Goal: Task Accomplishment & Management: Manage account settings

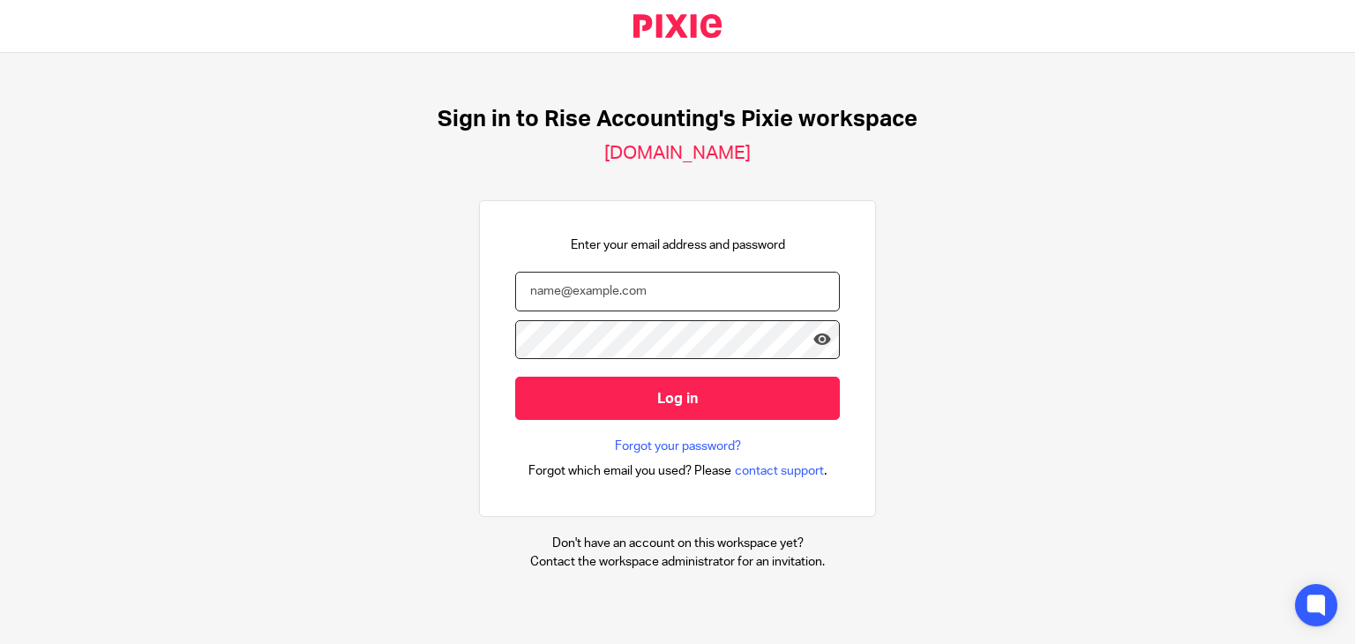
type input "[PERSON_NAME][EMAIL_ADDRESS][DOMAIN_NAME]"
click at [346, 311] on div "Sign in to Rise Accounting's Pixie workspace [DOMAIN_NAME] Enter your email add…" at bounding box center [677, 338] width 1355 height 571
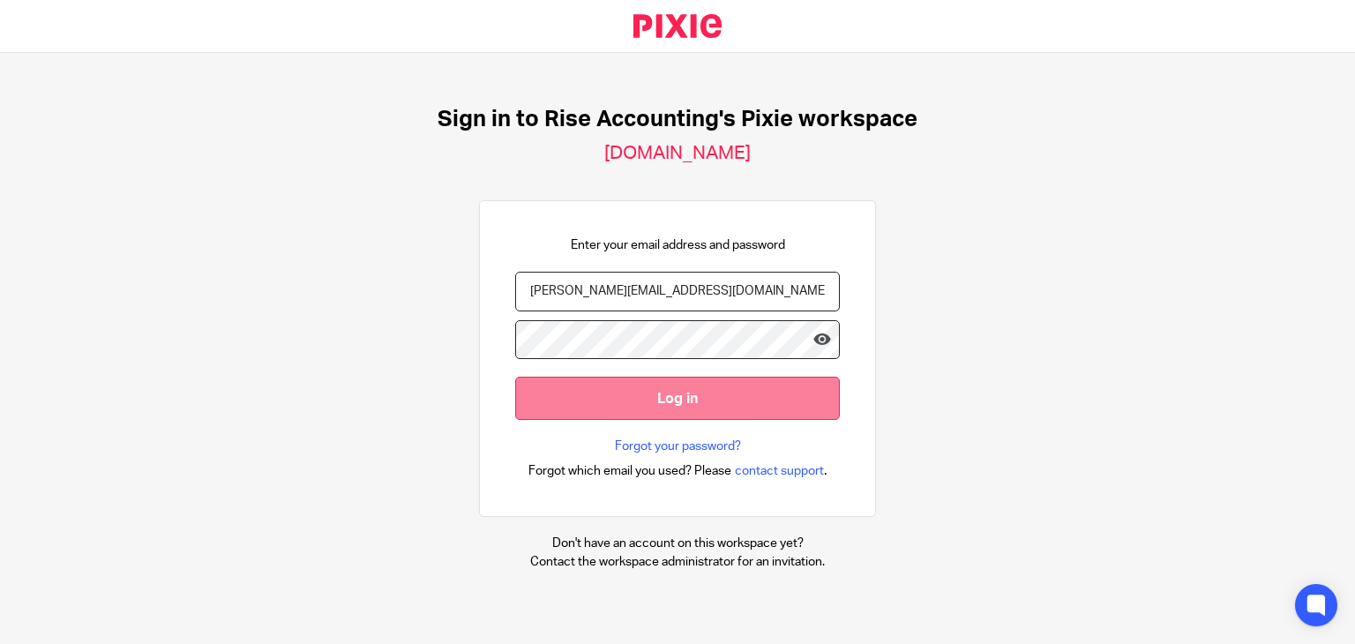
click at [593, 391] on input "Log in" at bounding box center [677, 398] width 325 height 43
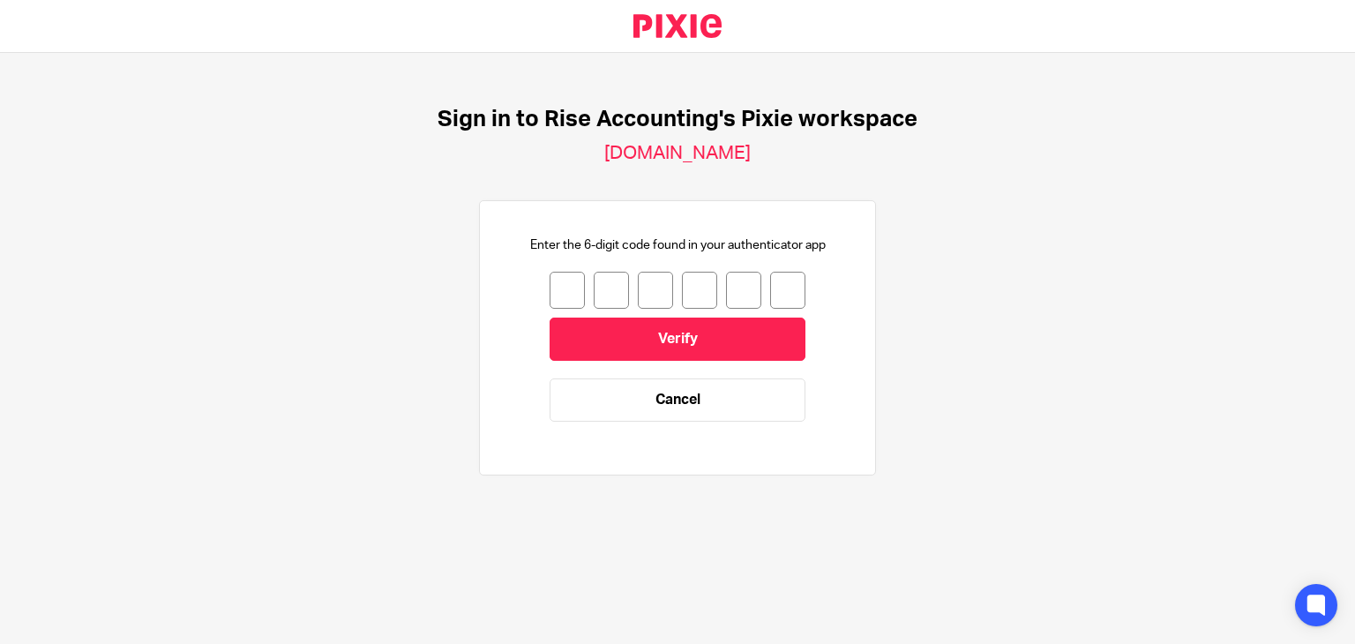
click at [549, 283] on input "number" at bounding box center [566, 290] width 35 height 37
type input "6"
type input "9"
type input "4"
type input "3"
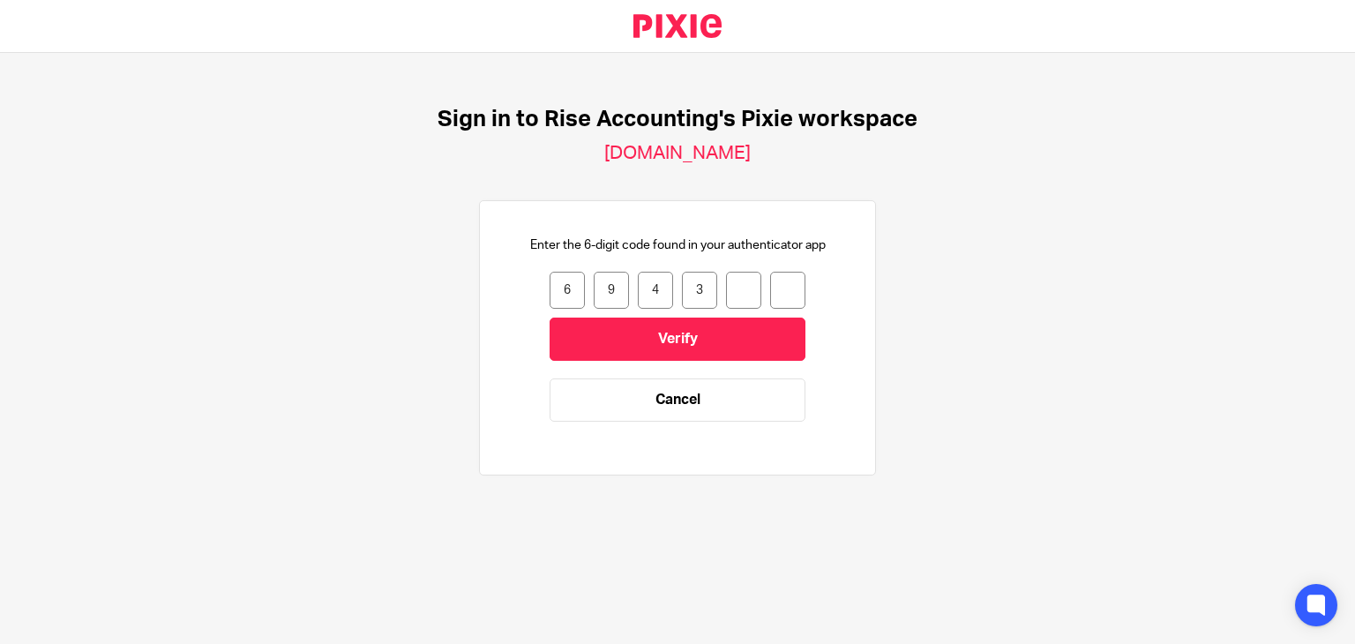
type input "3"
type input "0"
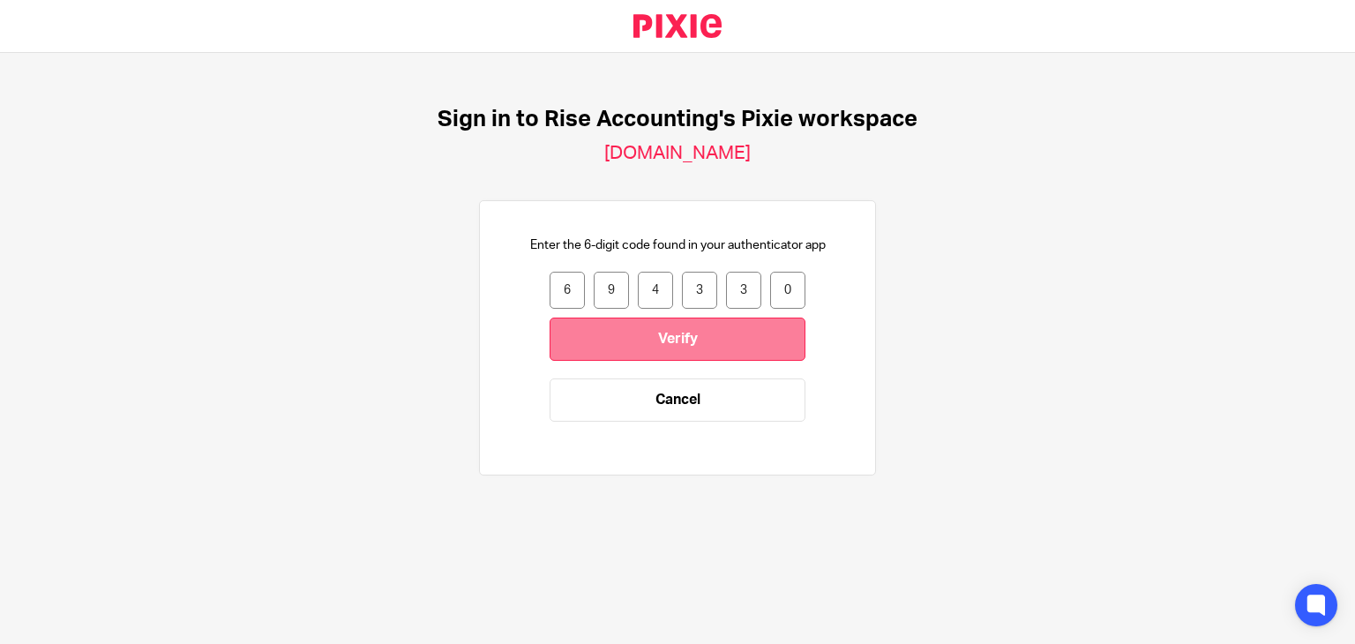
click at [623, 336] on input "Verify" at bounding box center [677, 338] width 256 height 43
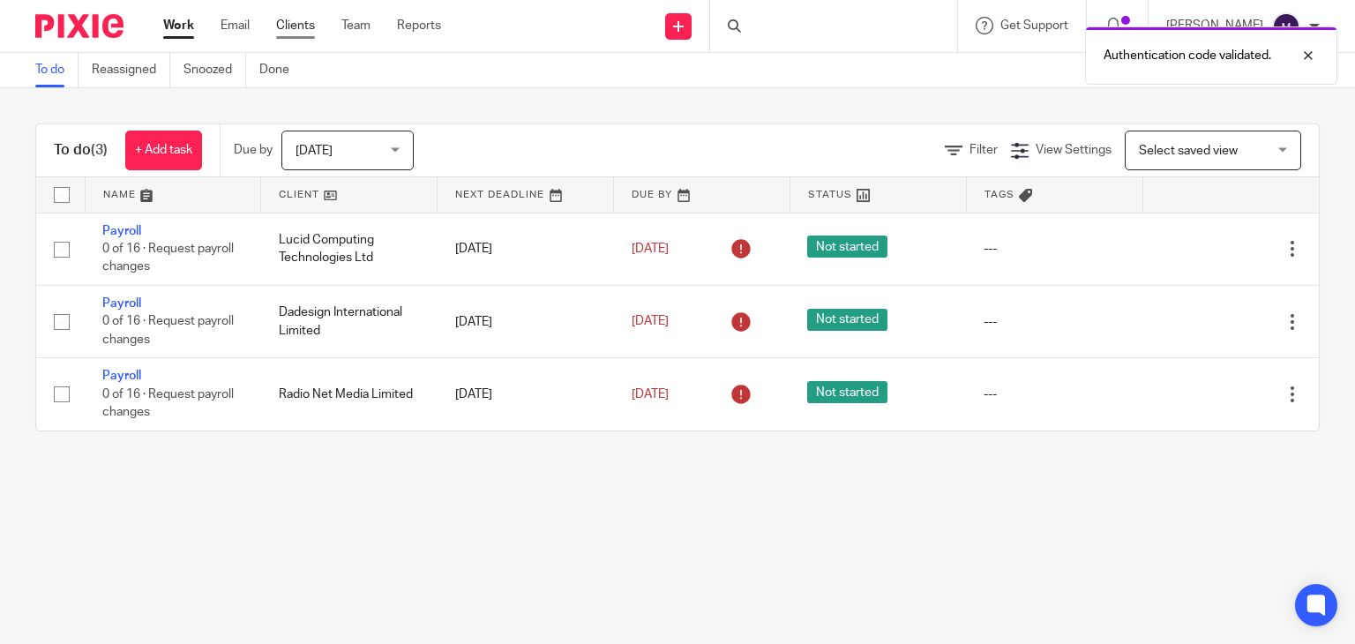
click at [299, 34] on link "Clients" at bounding box center [295, 26] width 39 height 18
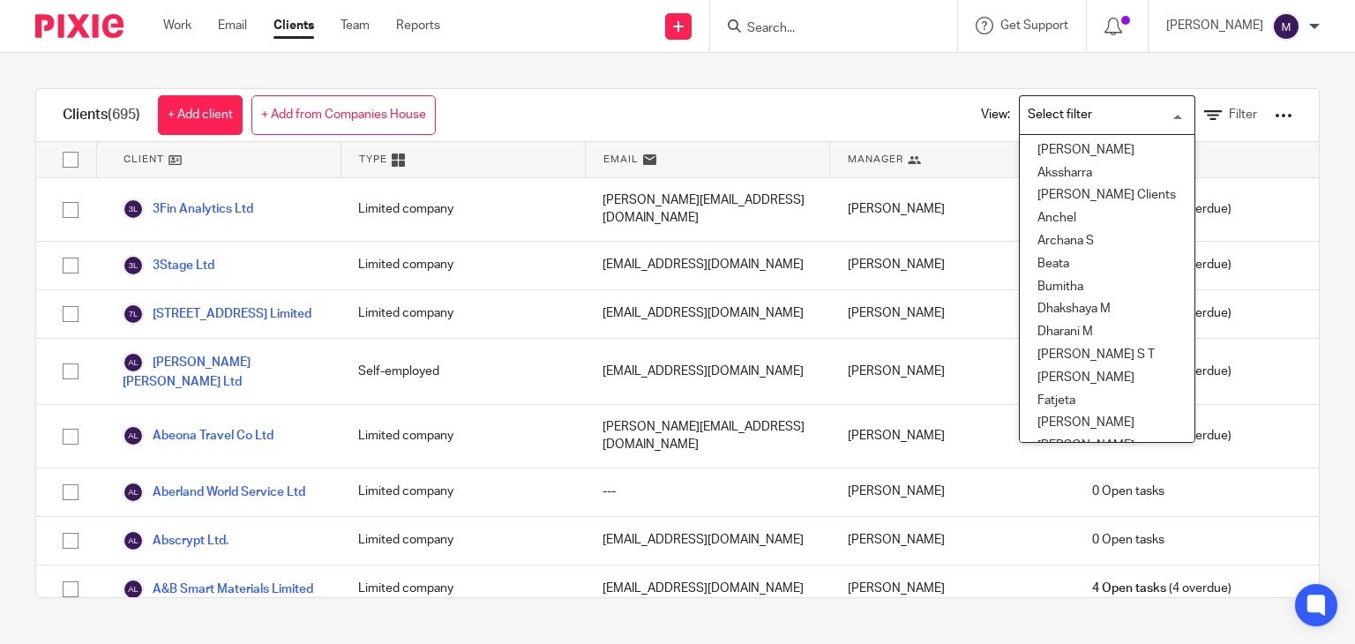
click at [1052, 116] on input "Search for option" at bounding box center [1102, 115] width 163 height 31
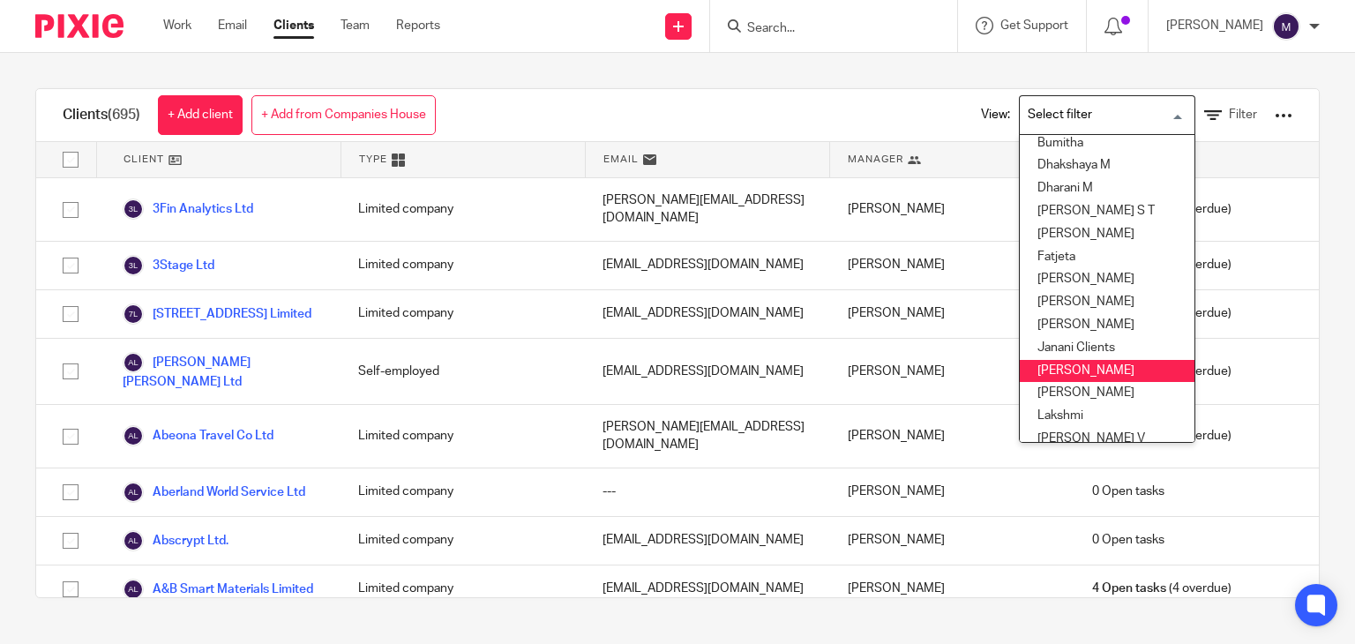
scroll to position [145, 0]
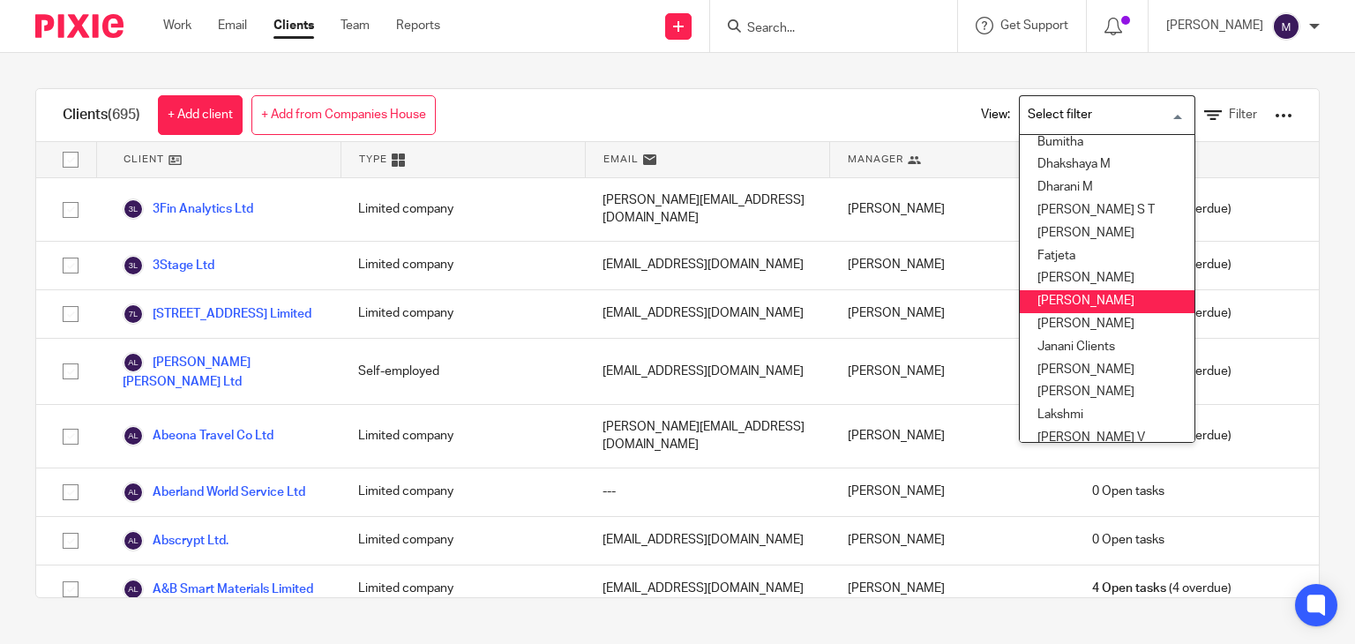
click at [1056, 291] on li "Hely Patel" at bounding box center [1106, 301] width 175 height 23
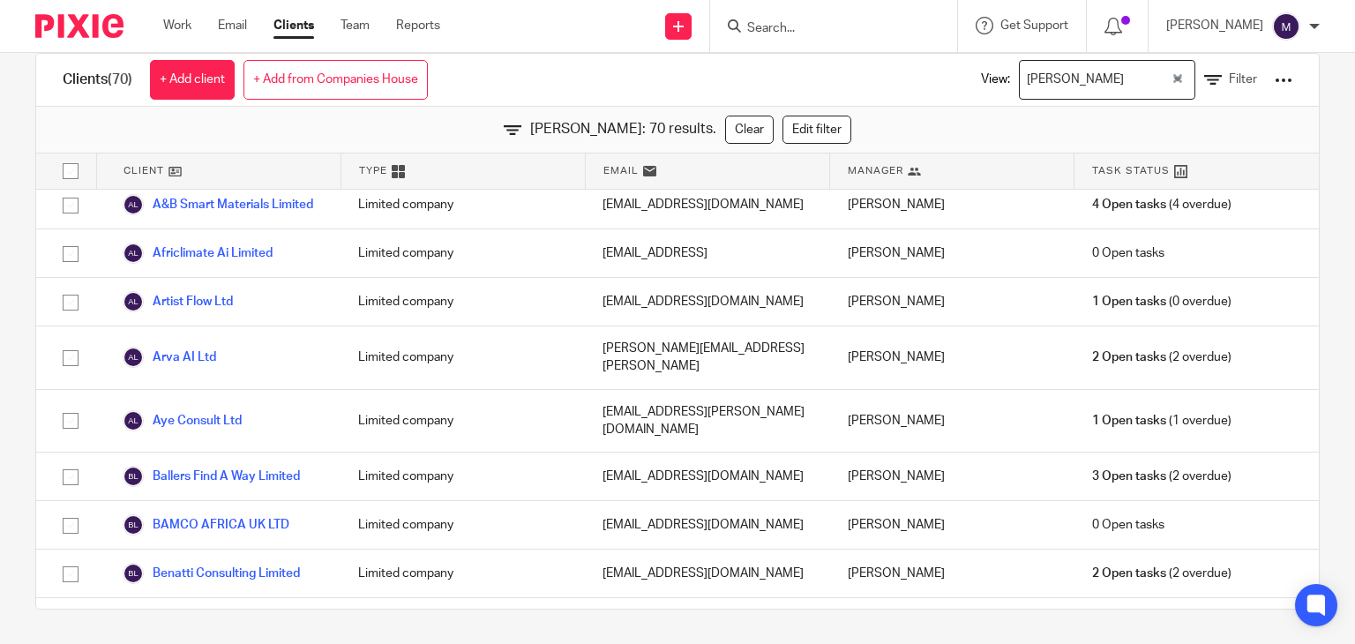
scroll to position [0, 0]
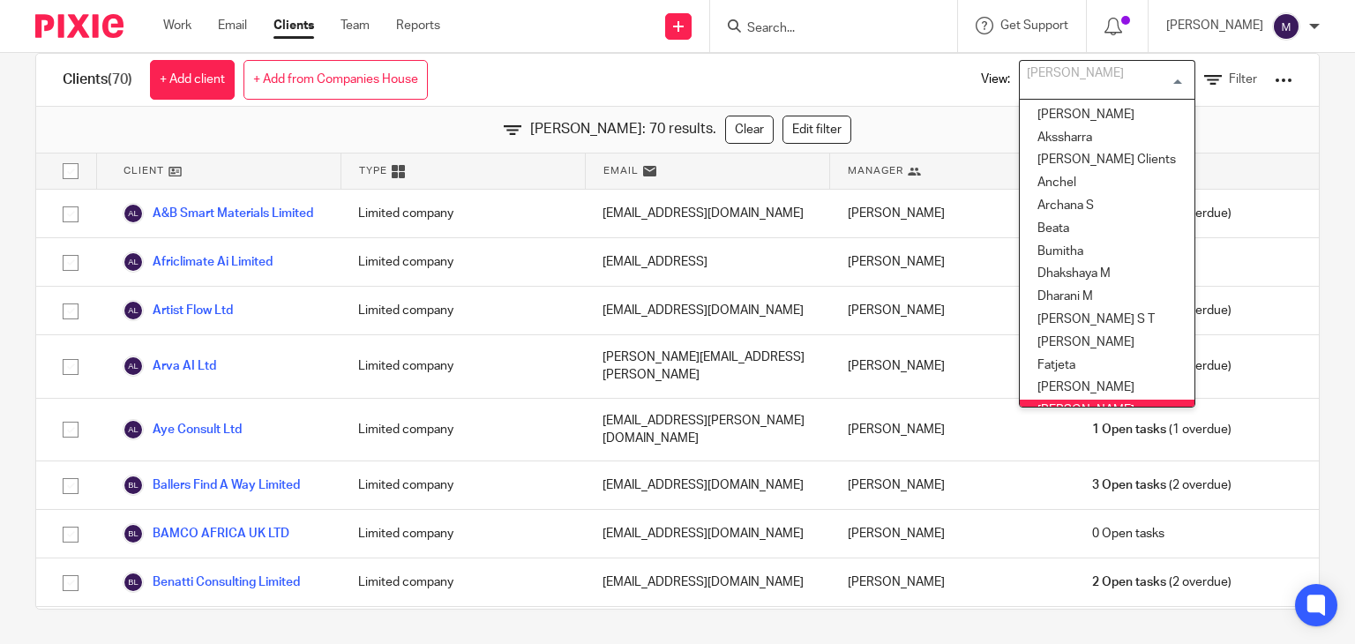
click at [1041, 81] on div "Hely Patel" at bounding box center [1102, 78] width 167 height 34
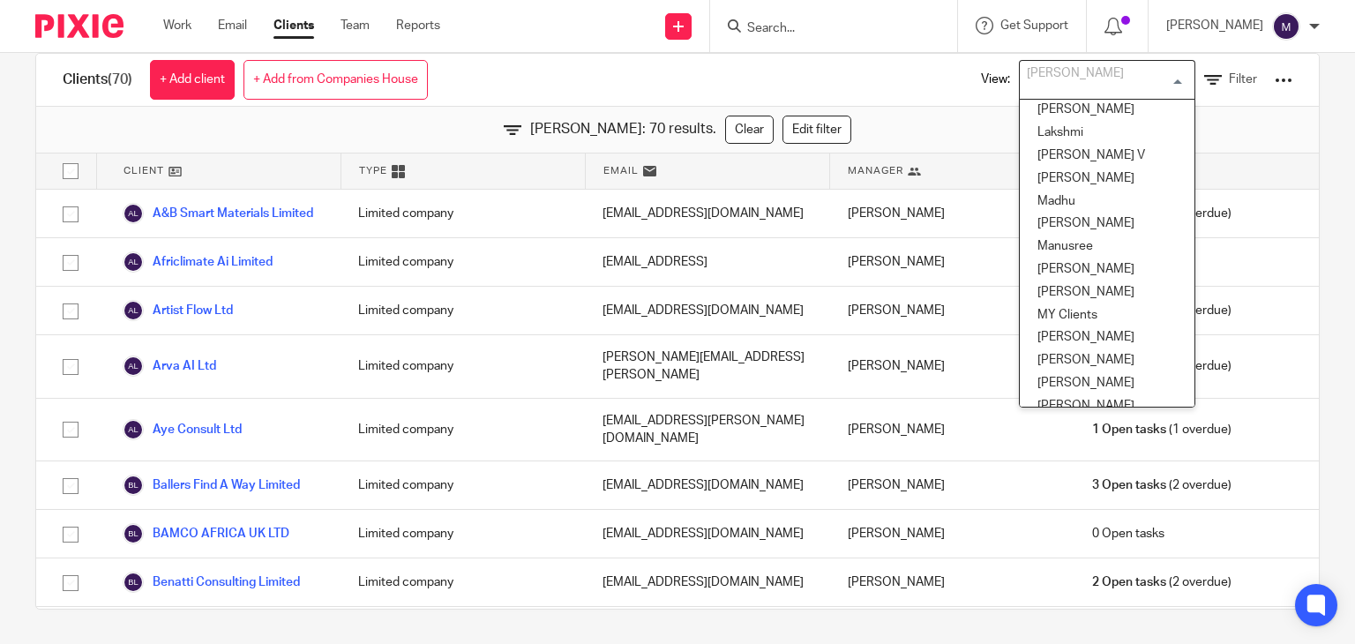
scroll to position [398, 0]
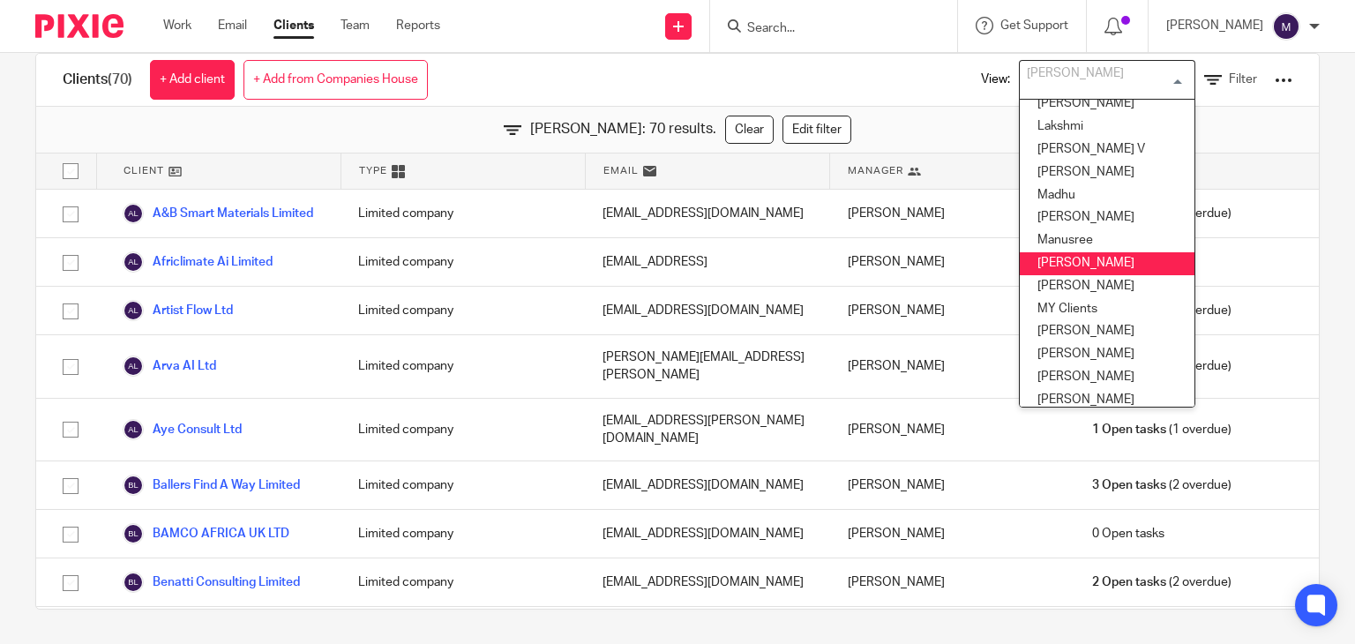
click at [1071, 265] on li "Mithun" at bounding box center [1106, 263] width 175 height 23
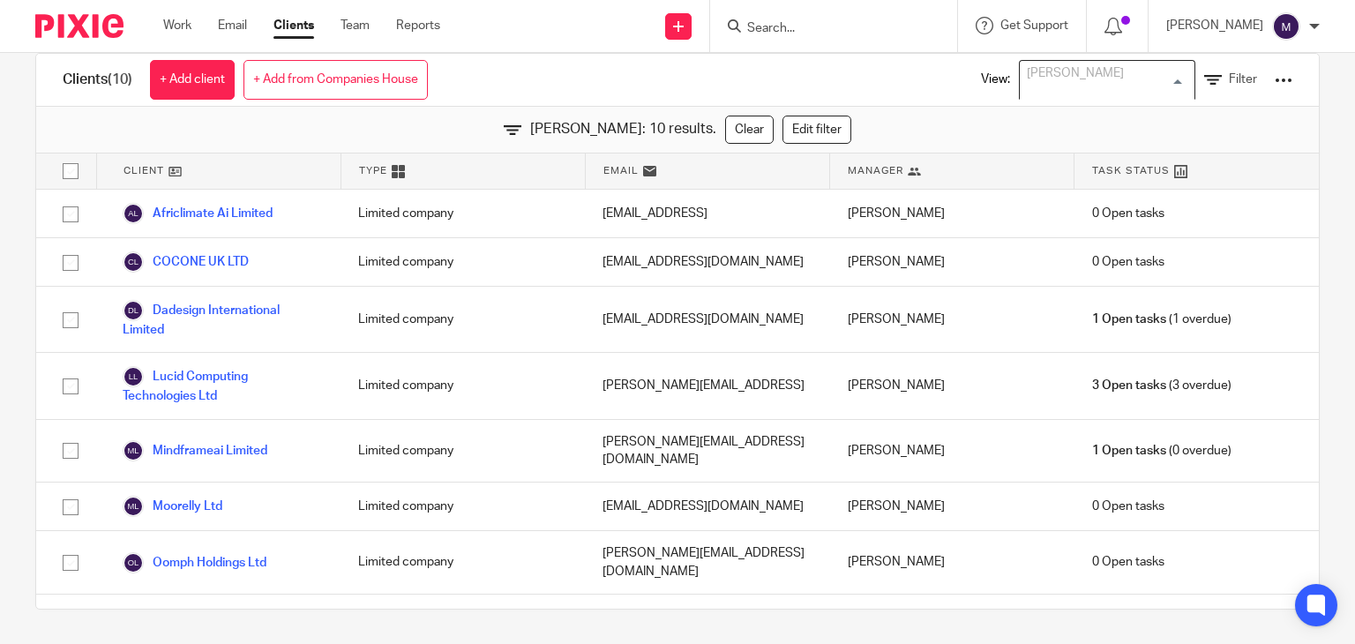
scroll to position [265, 0]
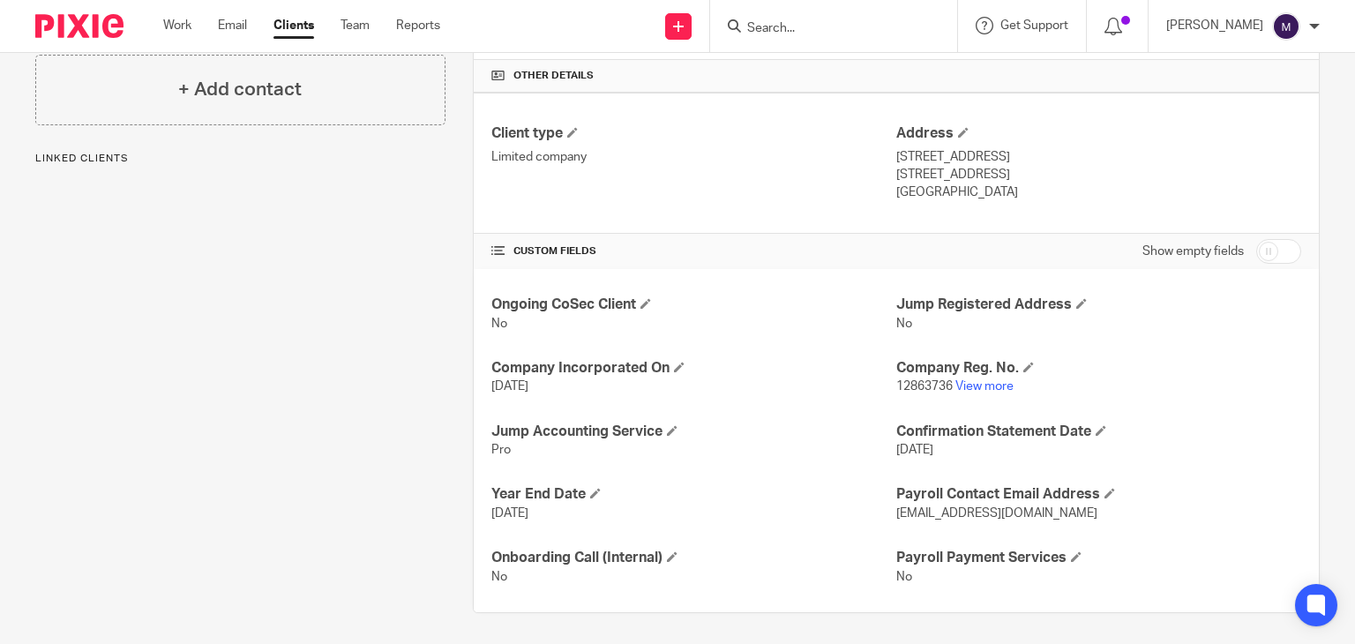
scroll to position [411, 0]
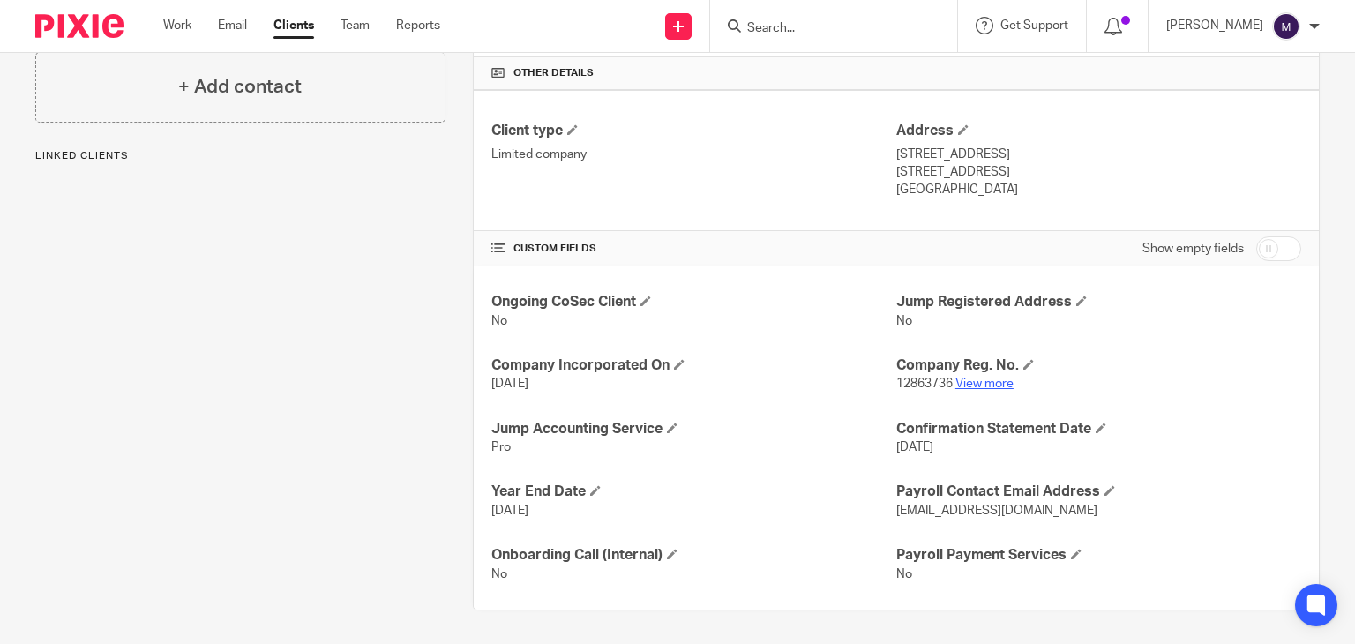
click at [981, 378] on link "View more" at bounding box center [984, 383] width 58 height 12
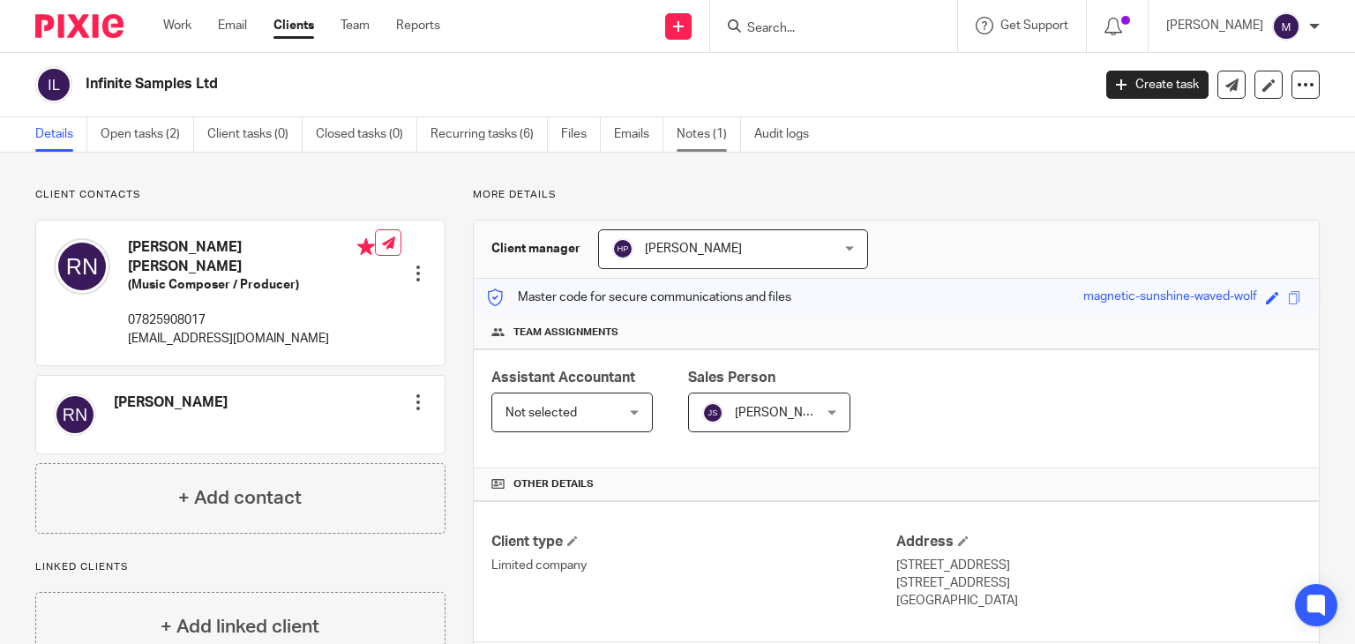
click at [707, 130] on link "Notes (1)" at bounding box center [708, 134] width 64 height 34
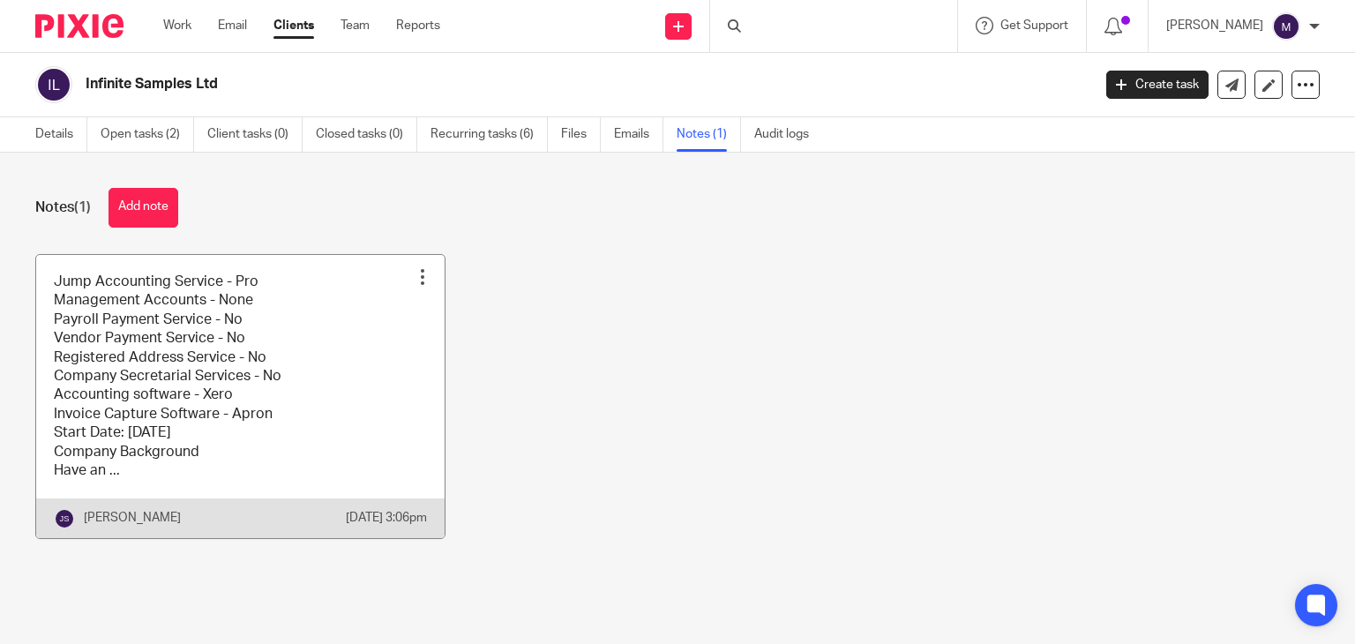
click at [229, 399] on link at bounding box center [240, 396] width 408 height 283
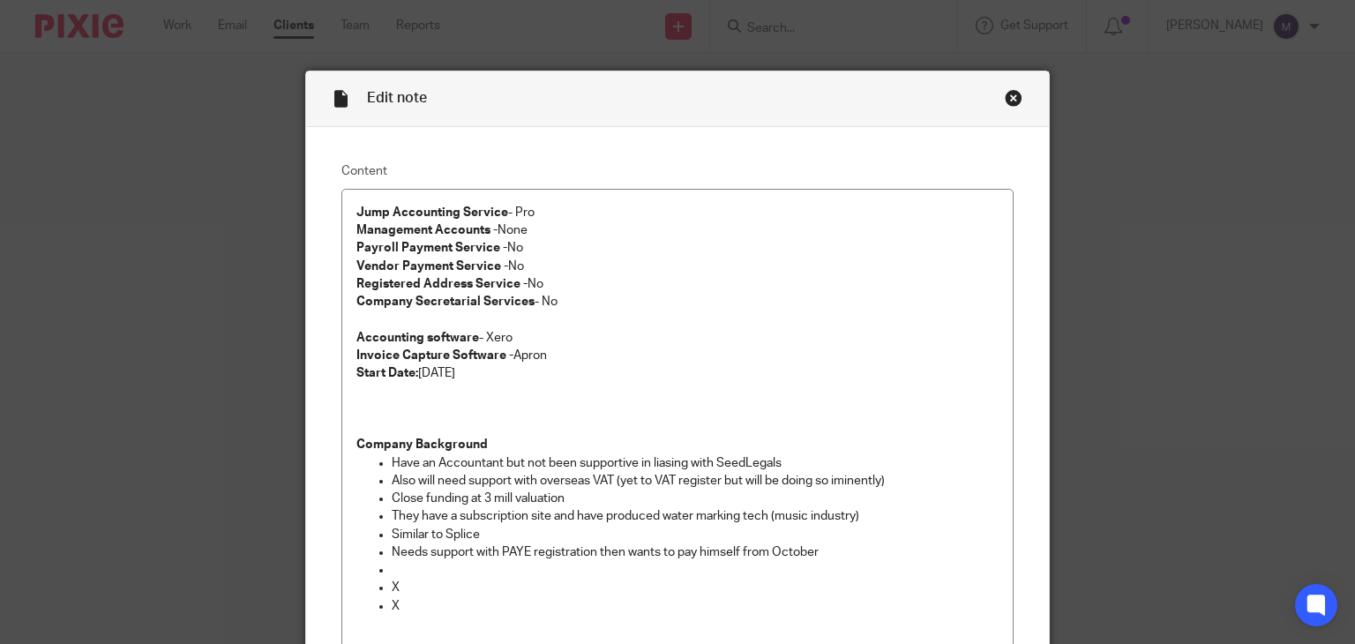
click at [1007, 97] on div "Close this dialog window" at bounding box center [1013, 98] width 18 height 18
